Goal: Share content: Share content

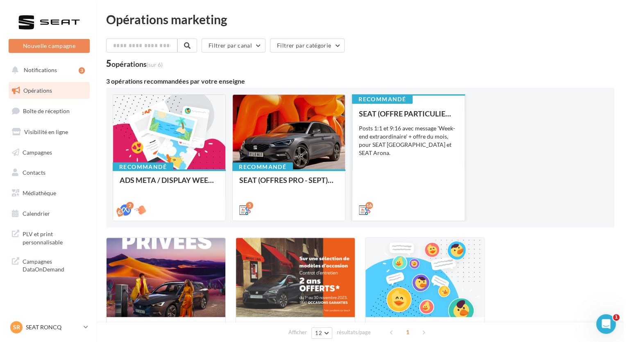
scroll to position [41, 0]
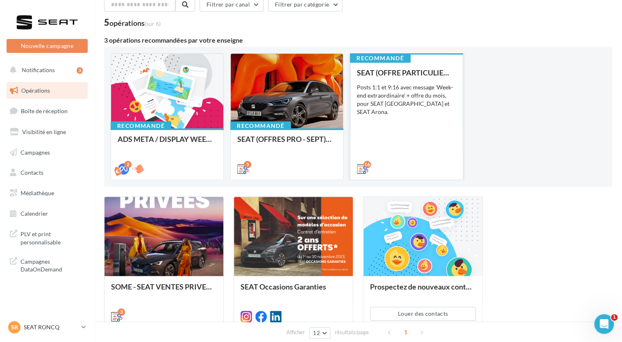
click at [381, 178] on div "16" at bounding box center [406, 168] width 112 height 23
click at [423, 129] on div "SEAT (OFFRE PARTICULIER - SEPT) - SOCIAL MEDIA Posts 1:1 et 9:16 avec message '…" at bounding box center [406, 120] width 99 height 104
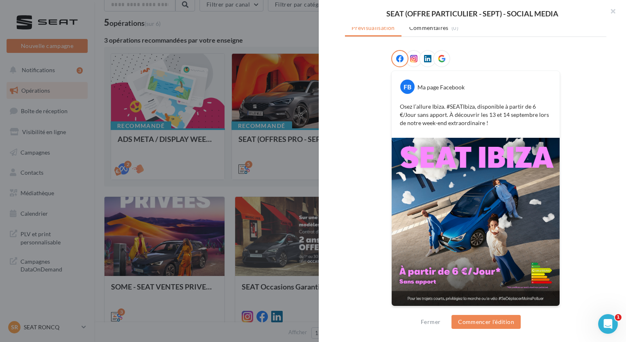
scroll to position [31, 0]
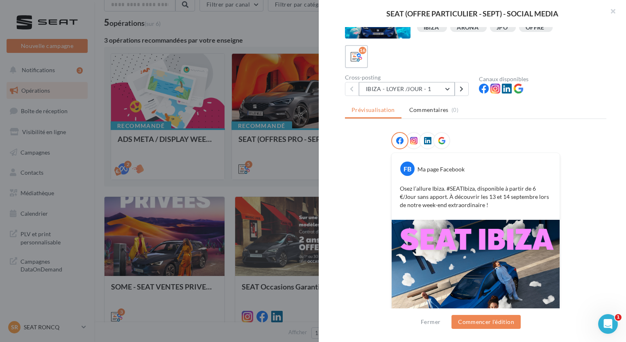
click at [446, 91] on button "IBIZA - LOYER /JOUR - 1" at bounding box center [407, 89] width 96 height 14
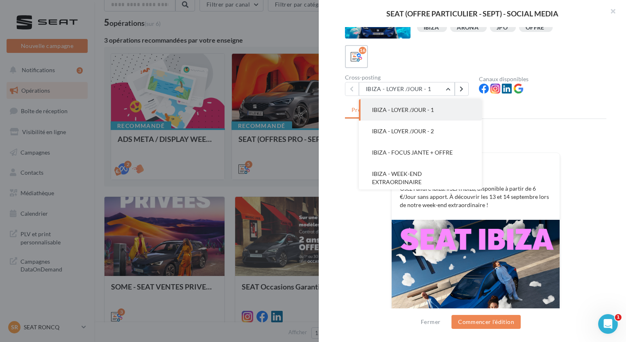
click at [600, 137] on div at bounding box center [475, 142] width 261 height 20
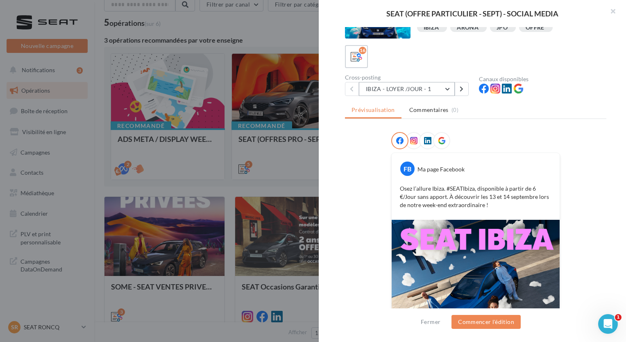
click at [448, 84] on button "IBIZA - LOYER /JOUR - 1" at bounding box center [407, 89] width 96 height 14
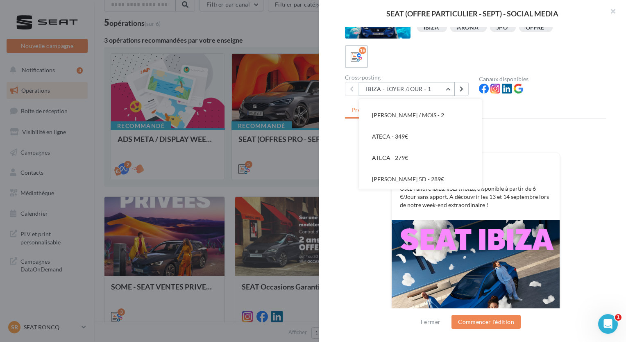
scroll to position [218, 0]
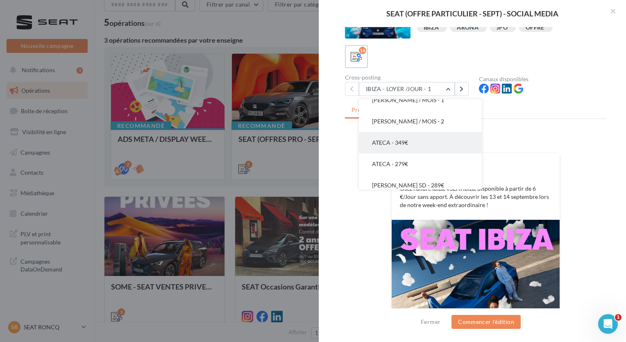
click at [441, 150] on button "ATECA - 349€" at bounding box center [420, 142] width 123 height 21
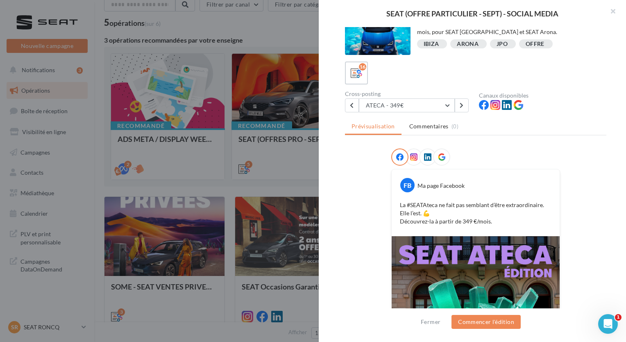
scroll to position [0, 0]
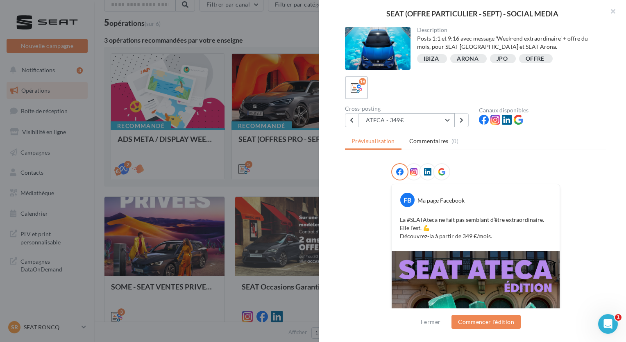
click at [446, 120] on button "ATECA - 349€" at bounding box center [407, 120] width 96 height 14
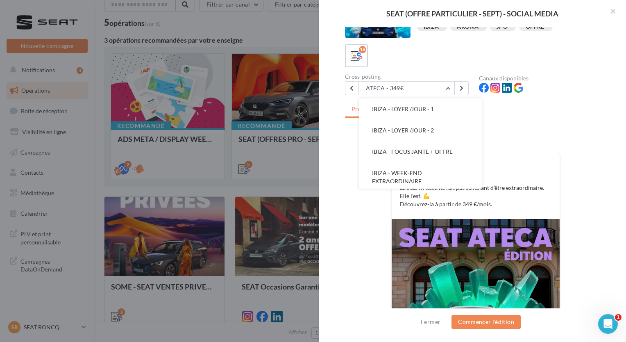
click at [449, 65] on div "16" at bounding box center [475, 55] width 261 height 23
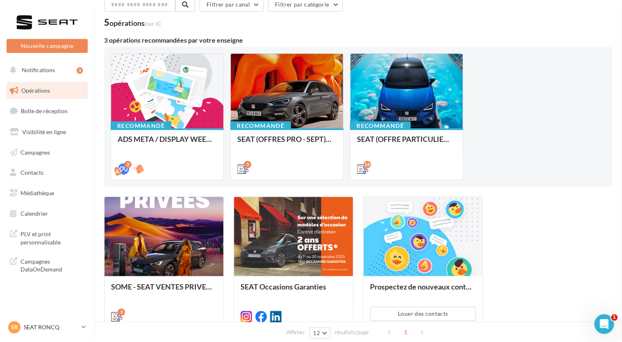
click at [39, 193] on span "Médiathèque" at bounding box center [37, 192] width 34 height 7
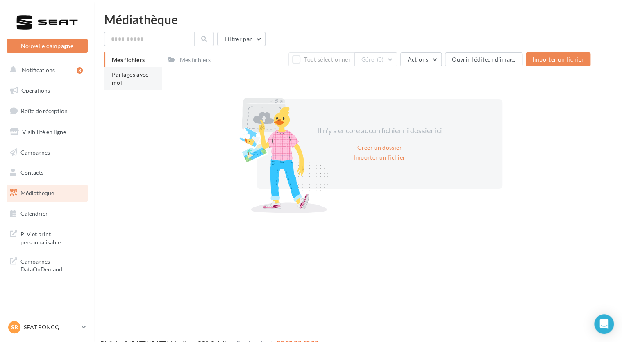
click at [148, 77] on span "Partagés avec moi" at bounding box center [130, 78] width 37 height 15
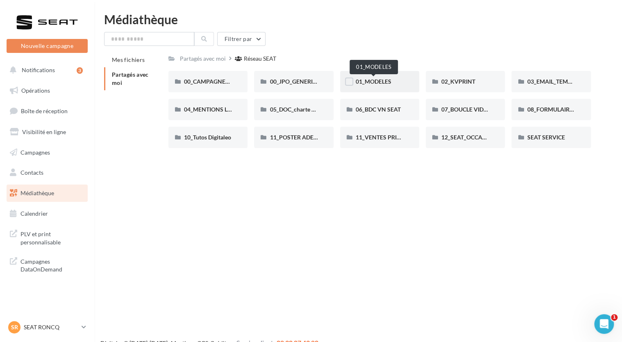
click at [374, 82] on span "01_MODELES" at bounding box center [374, 81] width 36 height 7
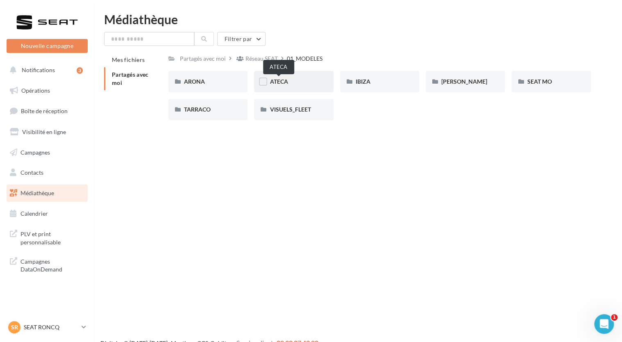
click at [287, 85] on span "ATECA" at bounding box center [279, 81] width 18 height 7
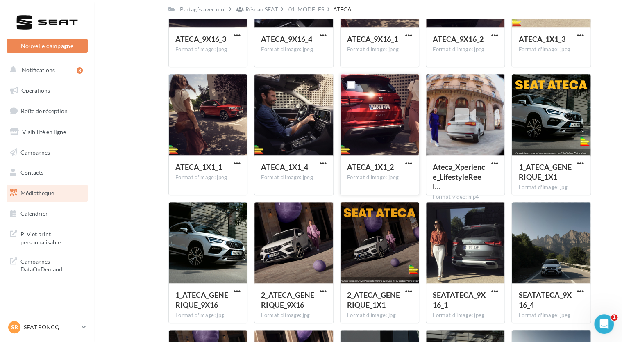
scroll to position [199, 0]
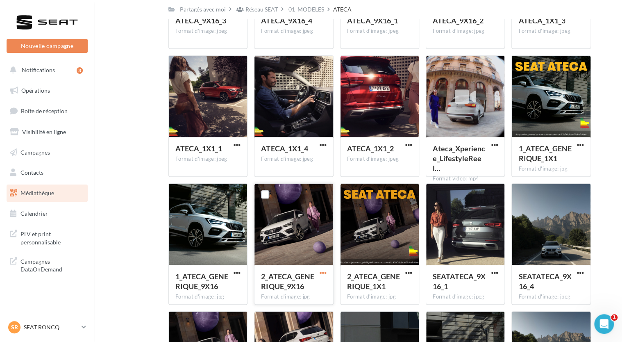
click at [320, 270] on span "button" at bounding box center [323, 272] width 7 height 7
click at [297, 295] on button "Télécharger" at bounding box center [287, 289] width 82 height 21
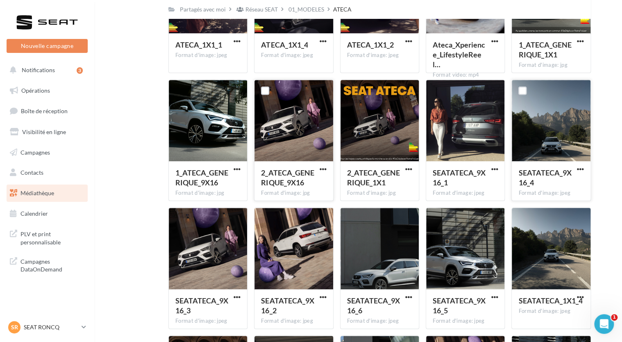
scroll to position [322, 0]
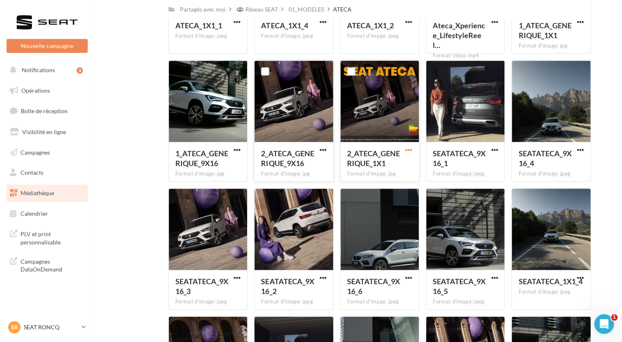
click at [407, 148] on span "button" at bounding box center [408, 149] width 7 height 7
click at [403, 168] on button "Télécharger" at bounding box center [373, 166] width 82 height 21
click at [49, 86] on link "Opérations" at bounding box center [47, 90] width 84 height 17
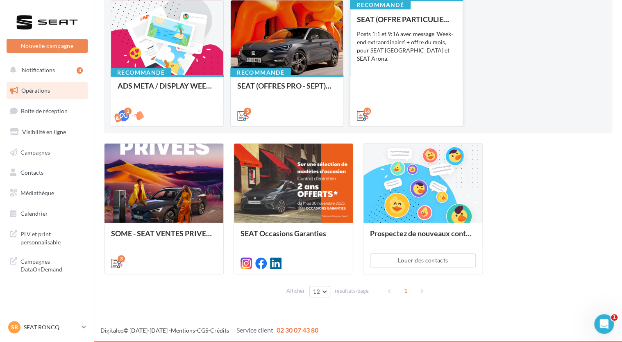
click at [445, 91] on div "SEAT (OFFRE PARTICULIER - SEPT) - SOCIAL MEDIA Posts 1:1 et 9:16 avec message '…" at bounding box center [406, 67] width 99 height 104
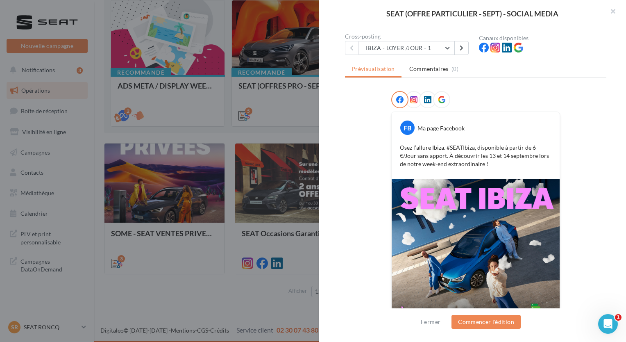
scroll to position [72, 0]
click at [432, 45] on button "IBIZA - LOYER /JOUR - 1" at bounding box center [407, 48] width 96 height 14
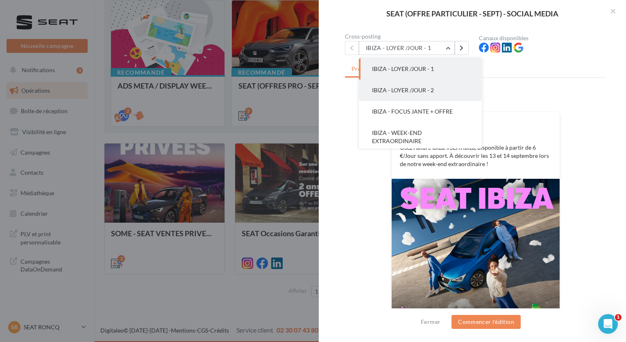
click at [426, 95] on button "IBIZA - LOYER /JOUR - 2" at bounding box center [420, 90] width 123 height 21
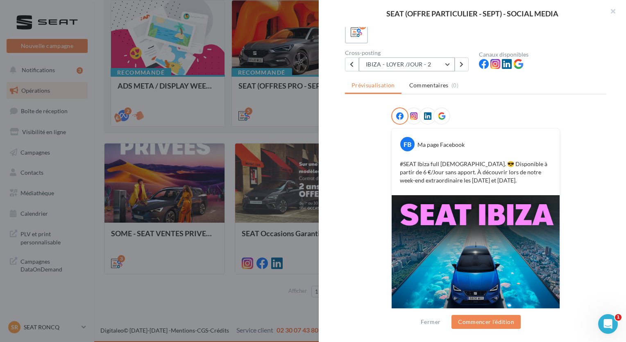
scroll to position [0, 0]
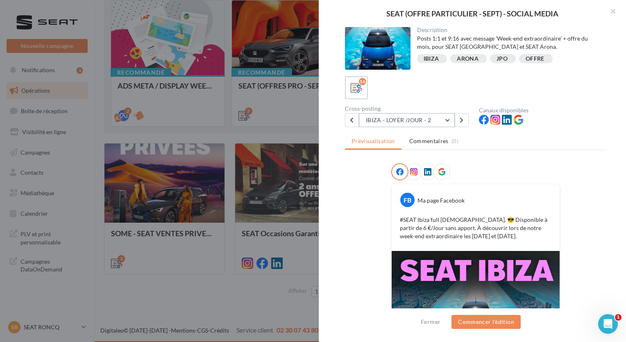
click at [443, 116] on button "IBIZA - LOYER /JOUR - 2" at bounding box center [407, 120] width 96 height 14
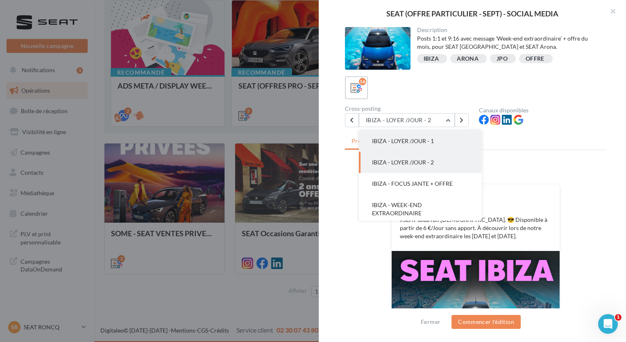
click at [434, 144] on span "IBIZA - LOYER /JOUR - 1" at bounding box center [403, 140] width 62 height 7
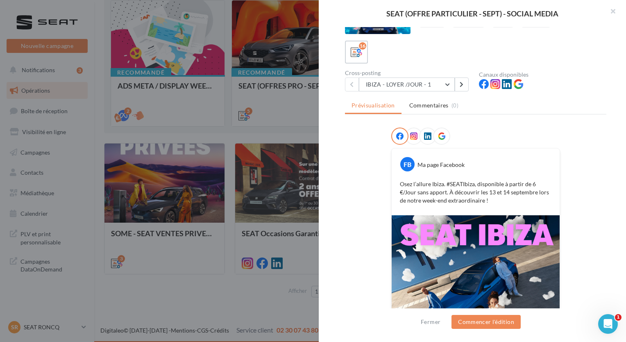
scroll to position [31, 0]
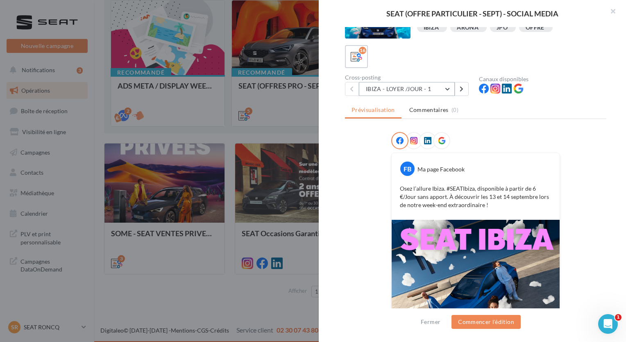
click at [445, 84] on button "IBIZA - LOYER /JOUR - 1" at bounding box center [407, 89] width 96 height 14
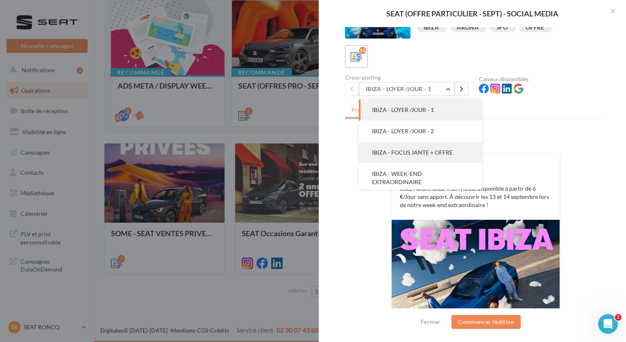
click at [437, 162] on button "IBIZA - FOCUS JANTE + OFFRE" at bounding box center [420, 152] width 123 height 21
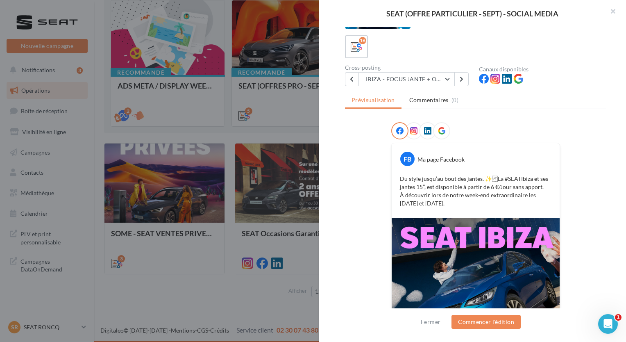
scroll to position [39, 0]
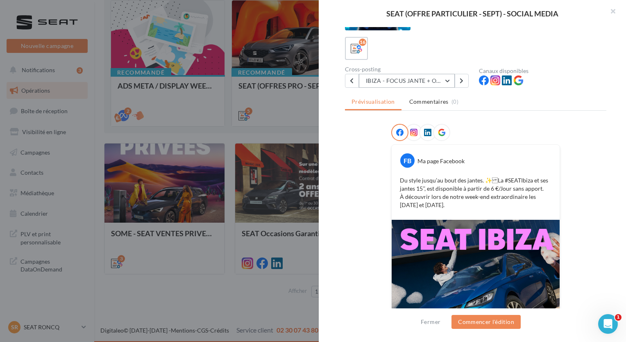
click at [445, 78] on button "IBIZA - FOCUS JANTE + OFFRE" at bounding box center [407, 81] width 96 height 14
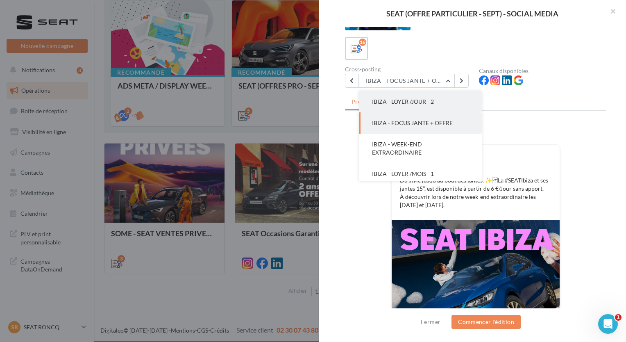
click at [440, 105] on button "IBIZA - LOYER /JOUR - 2" at bounding box center [420, 101] width 123 height 21
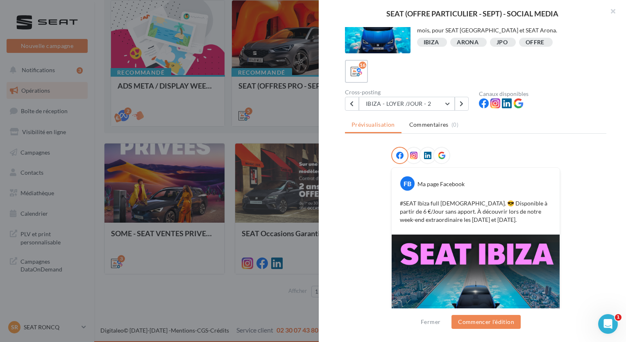
scroll to position [113, 0]
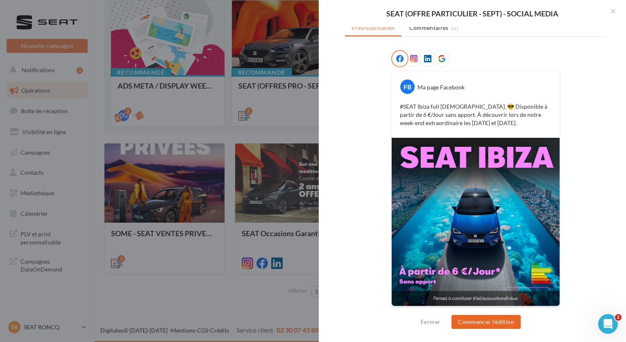
click at [498, 320] on button "Commencer l'édition" at bounding box center [486, 322] width 69 height 14
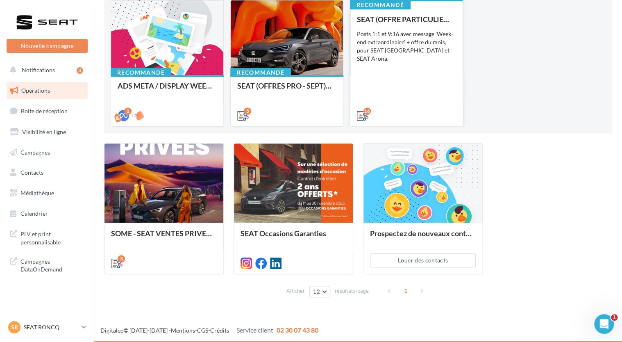
click at [411, 84] on div "SEAT (OFFRE PARTICULIER - SEPT) - SOCIAL MEDIA Posts 1:1 et 9:16 avec message '…" at bounding box center [406, 67] width 99 height 104
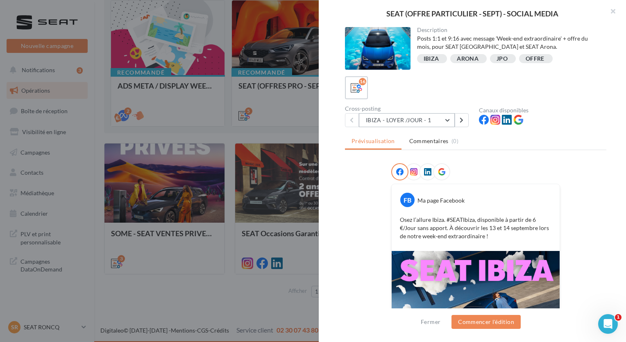
click at [435, 121] on button "IBIZA - LOYER /JOUR - 1" at bounding box center [407, 120] width 96 height 14
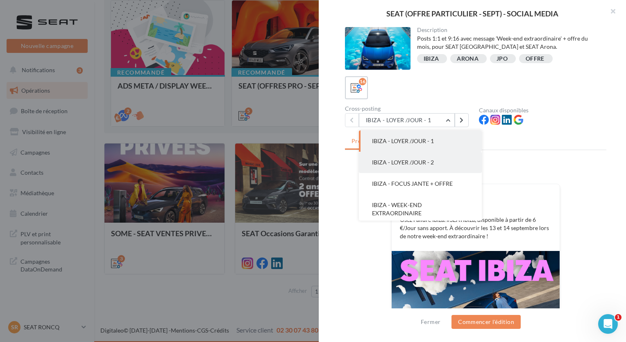
click at [436, 165] on button "IBIZA - LOYER /JOUR - 2" at bounding box center [420, 162] width 123 height 21
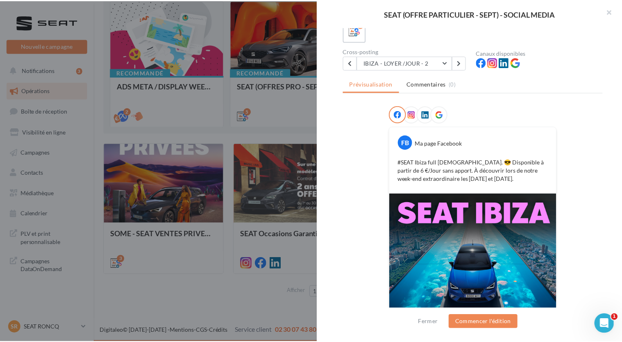
scroll to position [113, 0]
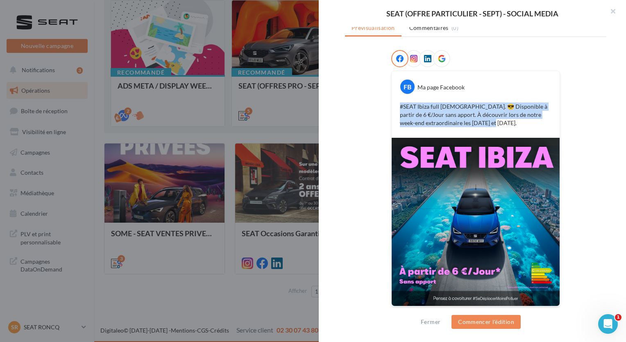
drag, startPoint x: 495, startPoint y: 121, endPoint x: 393, endPoint y: 107, distance: 102.7
click at [394, 107] on div "#SEAT Ibiza full [DEMOGRAPHIC_DATA]. 😎 Disponible à partir de 6 €/Jour sans app…" at bounding box center [476, 114] width 164 height 29
copy p "#SEAT Ibiza full [DEMOGRAPHIC_DATA]. 😎 Disponible à partir de 6 €/Jour sans app…"
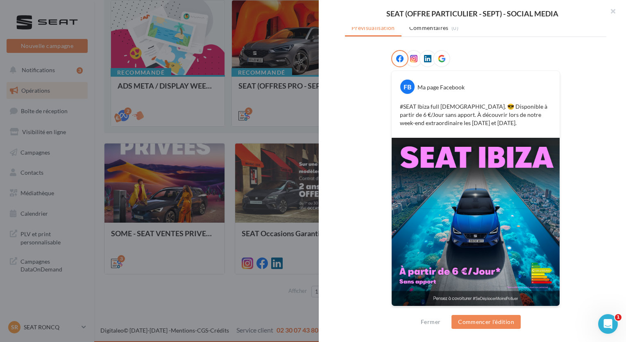
click at [309, 135] on div at bounding box center [313, 171] width 626 height 342
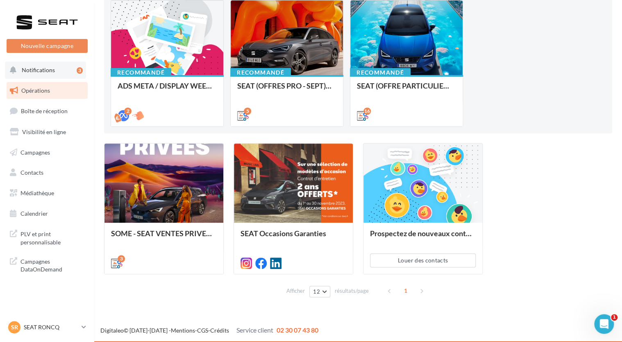
click at [30, 76] on button "Notifications 3" at bounding box center [45, 69] width 81 height 17
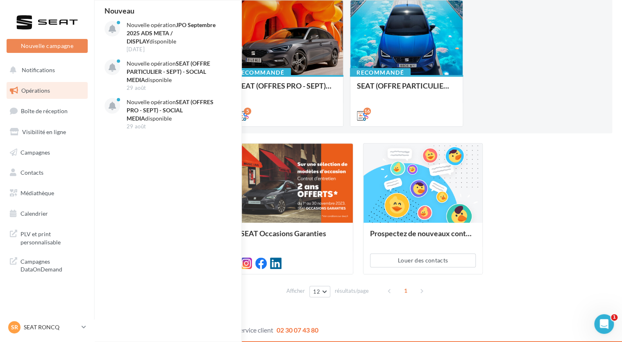
click at [534, 181] on div "SOME - SEAT VENTES PRIVEES Phase teasing et phase de vente. 3 SEAT Occasions Ga…" at bounding box center [358, 208] width 508 height 131
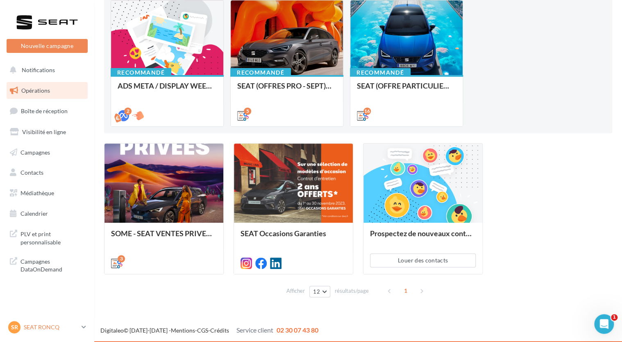
click at [63, 325] on p "SEAT RONCQ" at bounding box center [51, 327] width 55 height 8
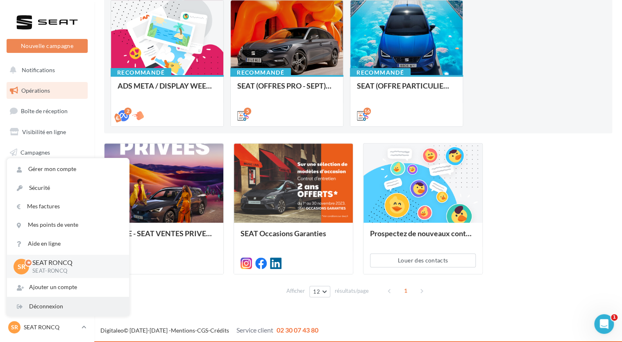
click at [63, 308] on div "Déconnexion" at bounding box center [68, 306] width 122 height 18
